Goal: Information Seeking & Learning: Learn about a topic

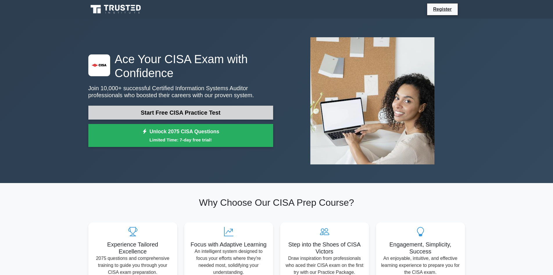
click at [187, 110] on link "Start Free CISA Practice Test" at bounding box center [180, 112] width 185 height 14
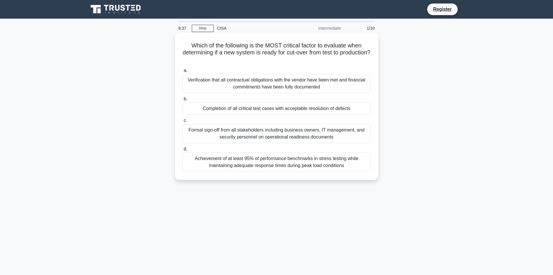
click at [248, 133] on div "Formal sign-off from all stakeholders including business owners, IT management,…" at bounding box center [276, 133] width 188 height 19
click at [182, 122] on input "c. Formal sign-off from all stakeholders including business owners, IT manageme…" at bounding box center [182, 121] width 0 height 4
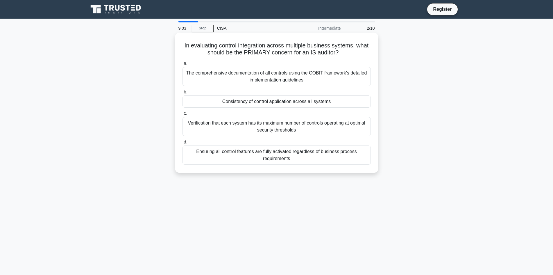
click at [287, 76] on div "The comprehensive documentation of all controls using the COBIT framework's det…" at bounding box center [276, 76] width 188 height 19
click at [182, 65] on input "a. The comprehensive documentation of all controls using the COBIT framework's …" at bounding box center [182, 64] width 0 height 4
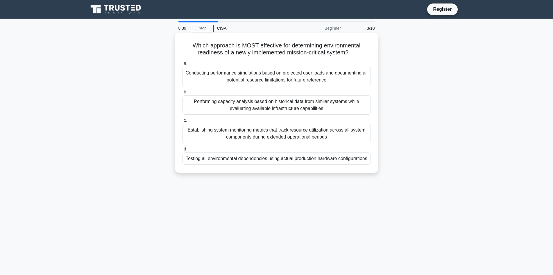
click at [313, 158] on div "Testing all environmental dependencies using actual production hardware configu…" at bounding box center [276, 158] width 188 height 12
click at [182, 151] on input "d. Testing all environmental dependencies using actual production hardware conf…" at bounding box center [182, 149] width 0 height 4
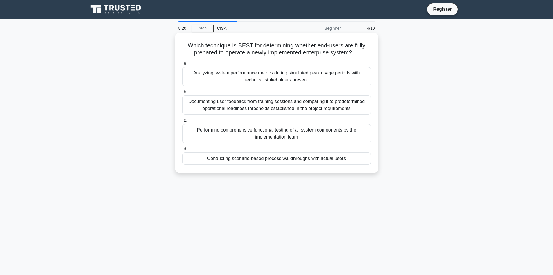
click at [214, 131] on div "Performing comprehensive functional testing of all system components by the imp…" at bounding box center [276, 133] width 188 height 19
click at [182, 122] on input "c. Performing comprehensive functional testing of all system components by the …" at bounding box center [182, 121] width 0 height 4
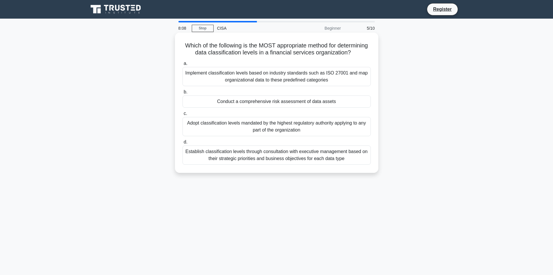
click at [289, 153] on div "Establish classification levels through consultation with executive management …" at bounding box center [276, 154] width 188 height 19
click at [182, 144] on input "d. Establish classification levels through consultation with executive manageme…" at bounding box center [182, 142] width 0 height 4
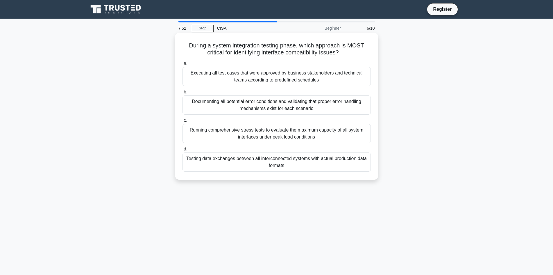
click at [289, 133] on div "Running comprehensive stress tests to evaluate the maximum capacity of all syst…" at bounding box center [276, 133] width 188 height 19
click at [182, 122] on input "c. Running comprehensive stress tests to evaluate the maximum capacity of all s…" at bounding box center [182, 121] width 0 height 4
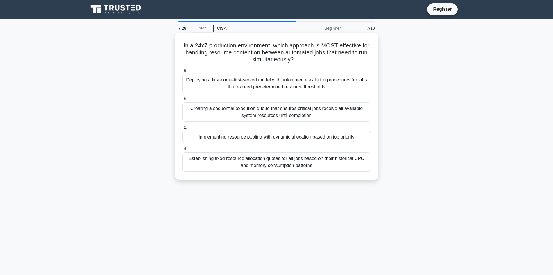
click at [320, 87] on div "Deploying a first-come-first-served model with automated escalation procedures …" at bounding box center [276, 83] width 188 height 19
click at [182, 72] on input "a. Deploying a first-come-first-served model with automated escalation procedur…" at bounding box center [182, 71] width 0 height 4
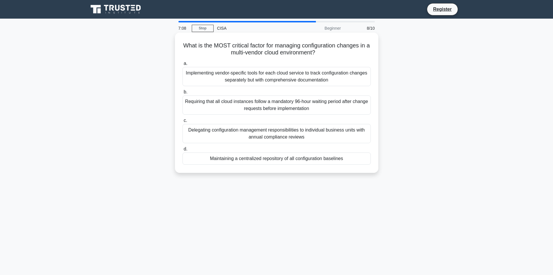
click at [328, 160] on div "Maintaining a centralized repository of all configuration baselines" at bounding box center [276, 158] width 188 height 12
click at [182, 151] on input "d. Maintaining a centralized repository of all configuration baselines" at bounding box center [182, 149] width 0 height 4
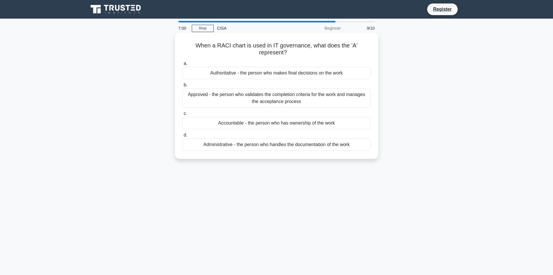
click at [221, 124] on div "Accountable - the person who has ownership of the work" at bounding box center [276, 123] width 188 height 12
click at [182, 115] on input "c. Accountable - the person who has ownership of the work" at bounding box center [182, 114] width 0 height 4
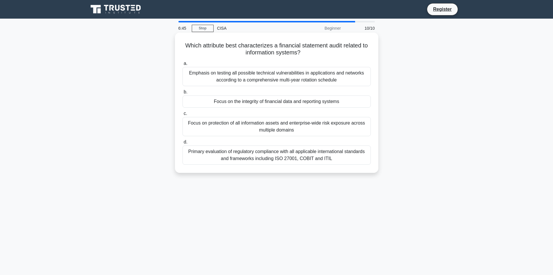
click at [298, 136] on div "Focus on protection of all information assets and enterprise-wide risk exposure…" at bounding box center [276, 126] width 188 height 19
click at [182, 115] on input "c. Focus on protection of all information assets and enterprise-wide risk expos…" at bounding box center [182, 114] width 0 height 4
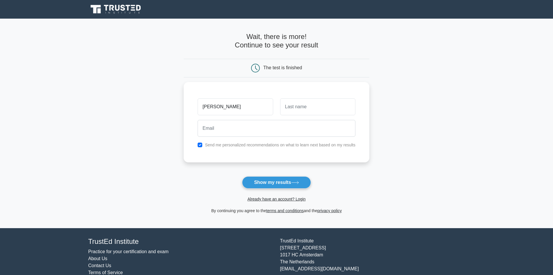
type input "[PERSON_NAME]"
type input "Francis"
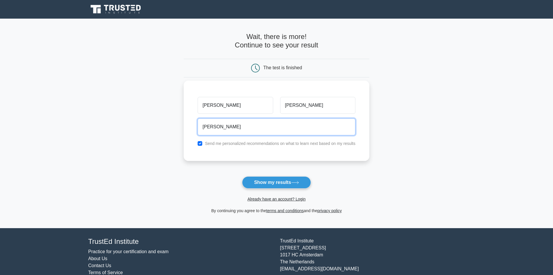
type input "sanufrancis2014@gmail.com"
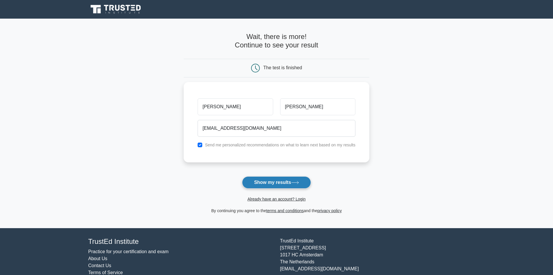
click at [278, 181] on button "Show my results" at bounding box center [276, 182] width 69 height 12
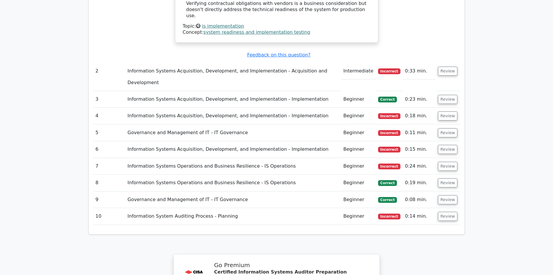
scroll to position [843, 0]
